Goal: Task Accomplishment & Management: Use online tool/utility

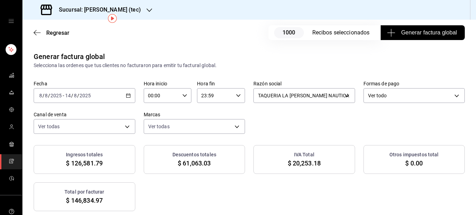
scroll to position [38, 0]
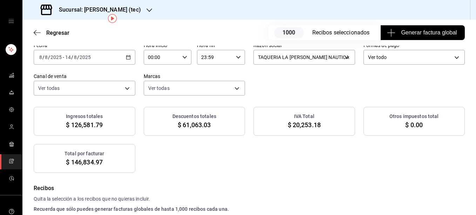
click at [127, 59] on icon "button" at bounding box center [128, 57] width 5 height 5
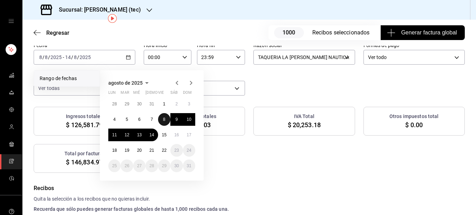
click at [163, 120] on abbr "8" at bounding box center [164, 119] width 2 height 5
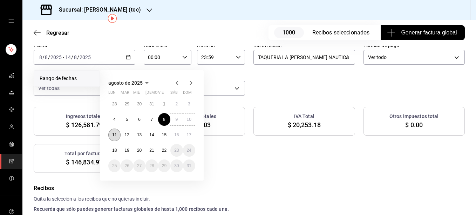
click at [117, 134] on button "11" at bounding box center [114, 134] width 12 height 13
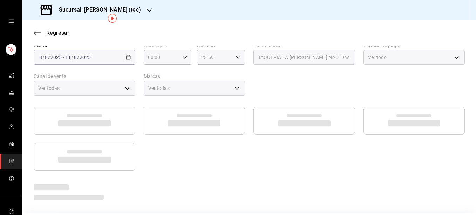
scroll to position [30, 0]
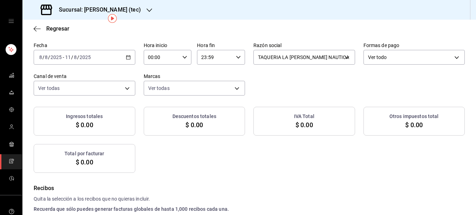
checkbox input "true"
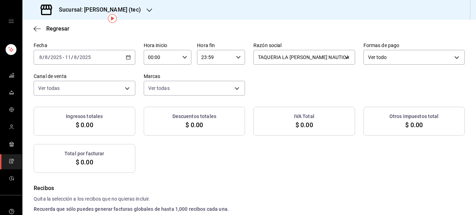
checkbox input "true"
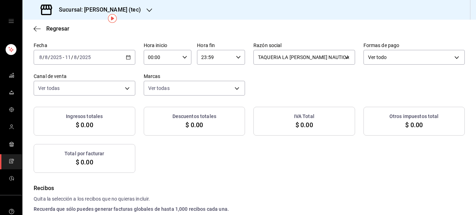
checkbox input "true"
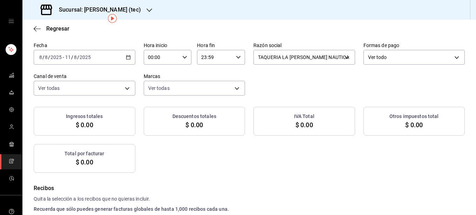
checkbox input "true"
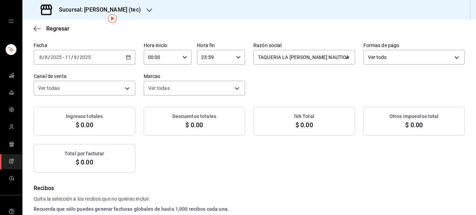
checkbox input "true"
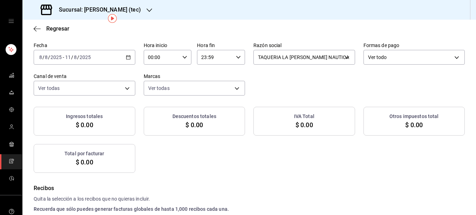
checkbox input "true"
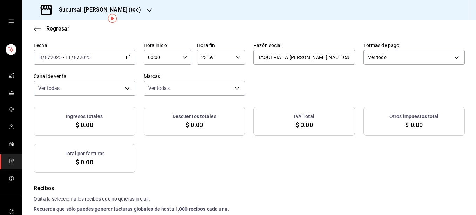
checkbox input "true"
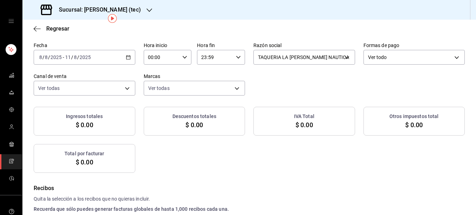
checkbox input "true"
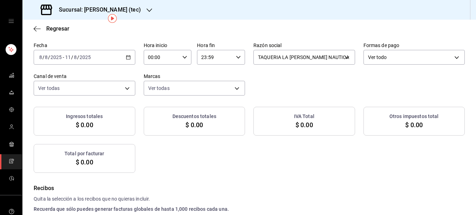
checkbox input "true"
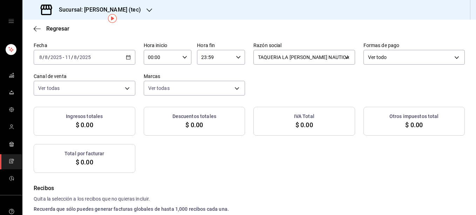
checkbox input "true"
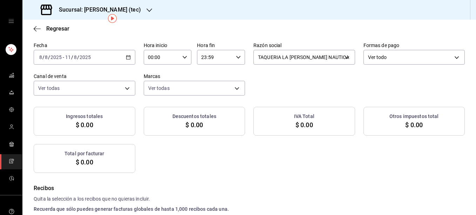
checkbox input "true"
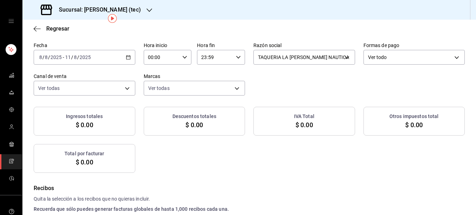
checkbox input "true"
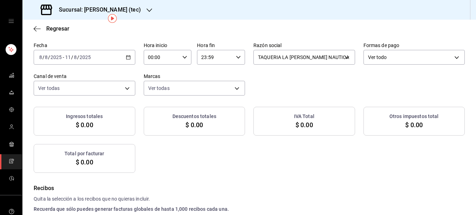
checkbox input "true"
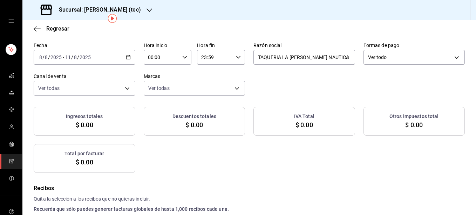
checkbox input "true"
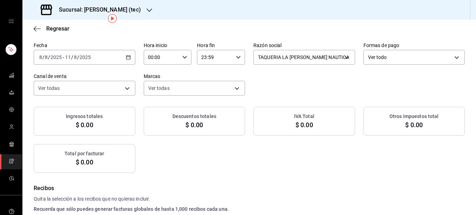
checkbox input "true"
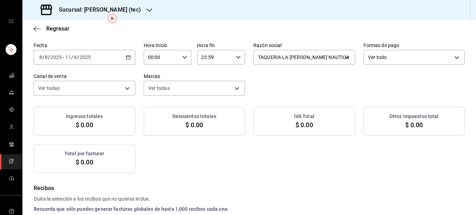
checkbox input "true"
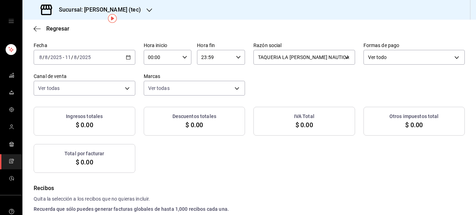
checkbox input "true"
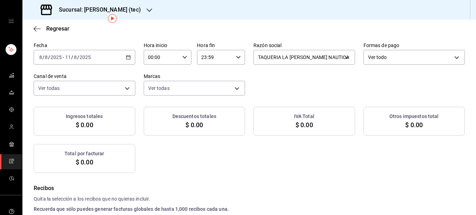
checkbox input "true"
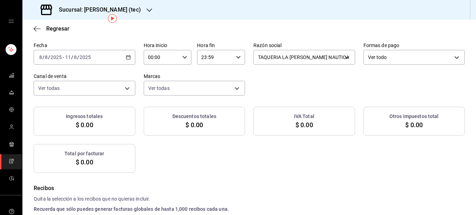
checkbox input "true"
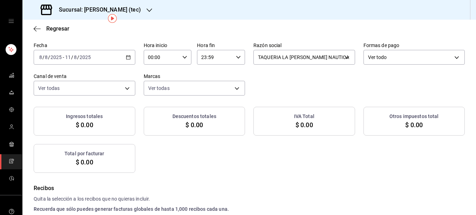
checkbox input "true"
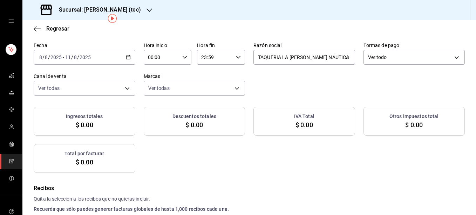
checkbox input "true"
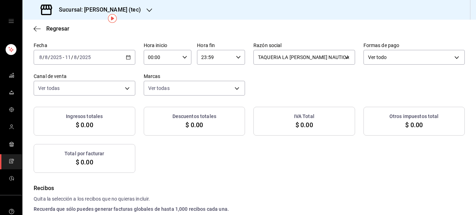
checkbox input "true"
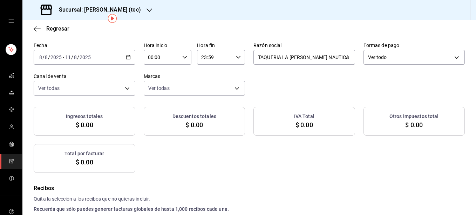
checkbox input "true"
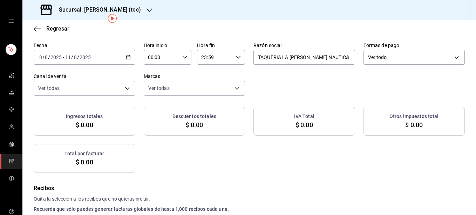
checkbox input "true"
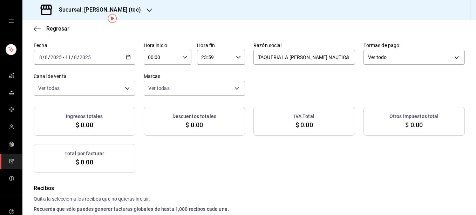
checkbox input "true"
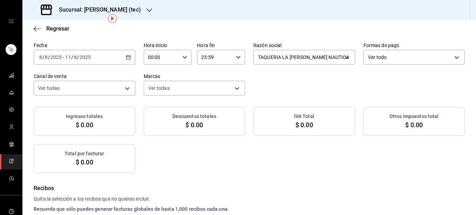
checkbox input "true"
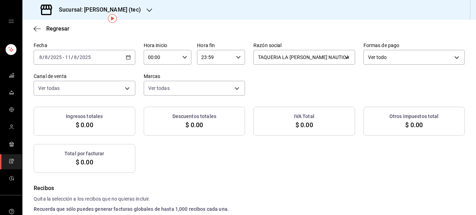
checkbox input "true"
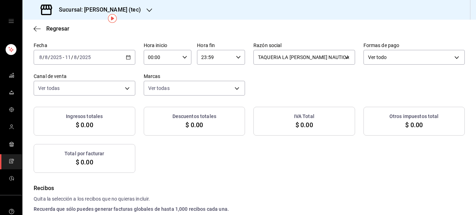
checkbox input "true"
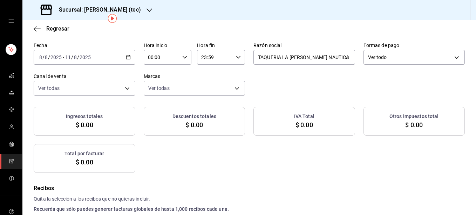
checkbox input "true"
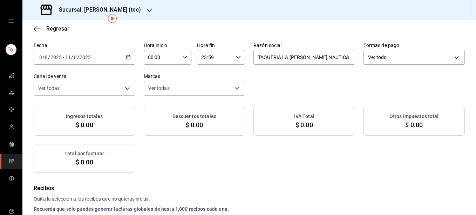
checkbox input "true"
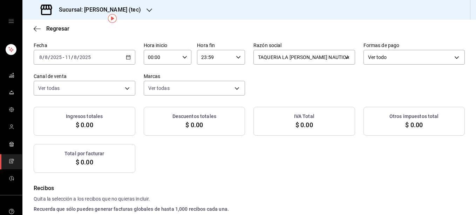
checkbox input "true"
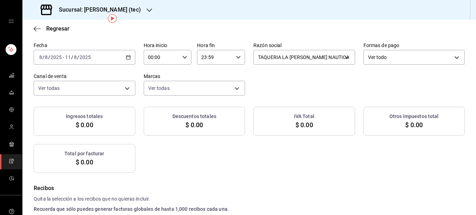
checkbox input "true"
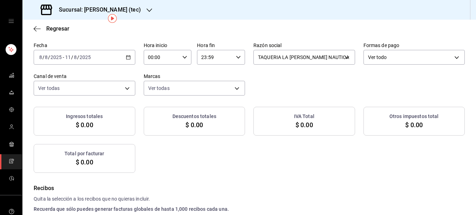
checkbox input "true"
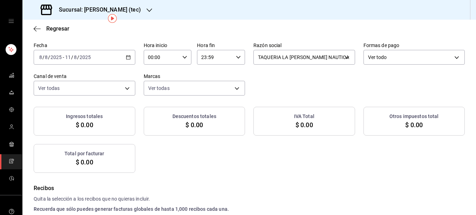
checkbox input "true"
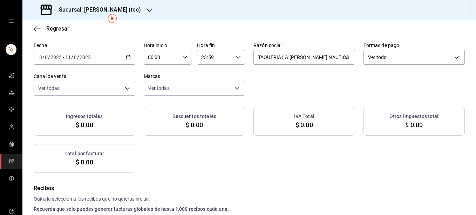
checkbox input "true"
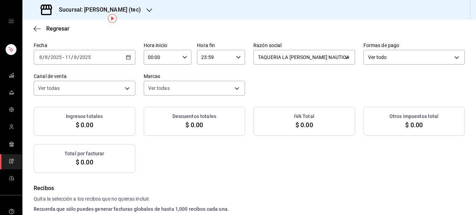
checkbox input "true"
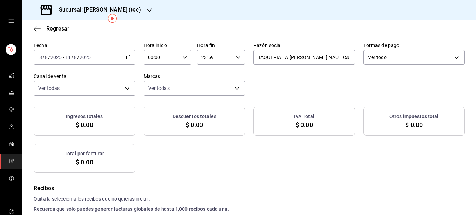
checkbox input "true"
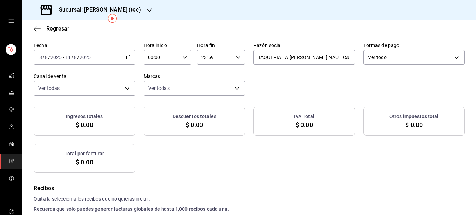
checkbox input "true"
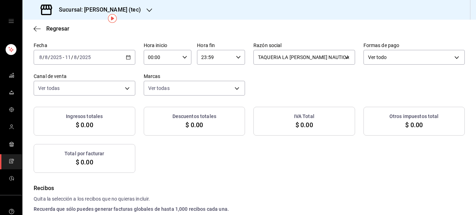
checkbox input "true"
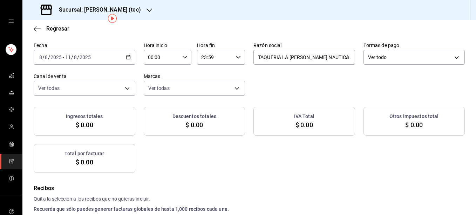
checkbox input "true"
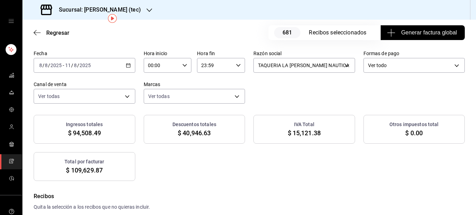
scroll to position [38, 0]
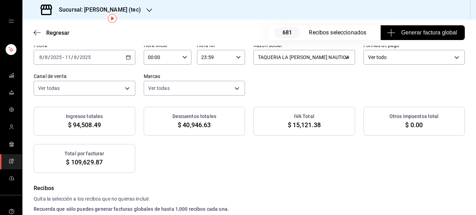
click at [129, 56] on icon "button" at bounding box center [128, 57] width 5 height 5
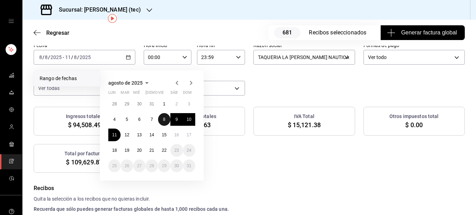
click at [162, 121] on button "8" at bounding box center [164, 119] width 12 height 13
click at [151, 135] on abbr "14" at bounding box center [151, 134] width 5 height 5
